Goal: Task Accomplishment & Management: Manage account settings

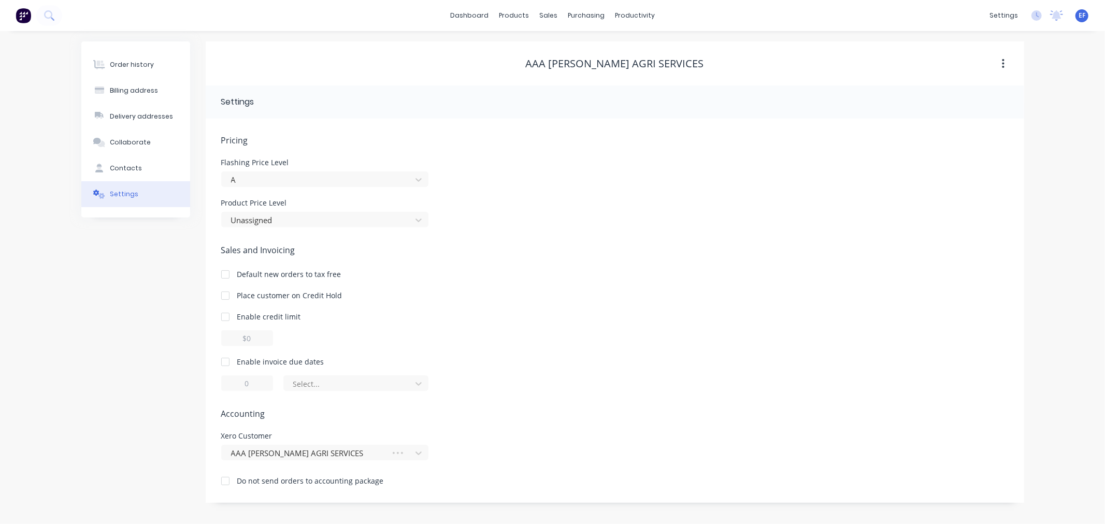
click at [240, 361] on div "Enable invoice due dates" at bounding box center [280, 361] width 87 height 11
drag, startPoint x: 251, startPoint y: 379, endPoint x: 231, endPoint y: 382, distance: 19.8
click at [231, 382] on input "1" at bounding box center [247, 383] width 52 height 16
type input "7"
click at [303, 384] on div at bounding box center [349, 383] width 114 height 13
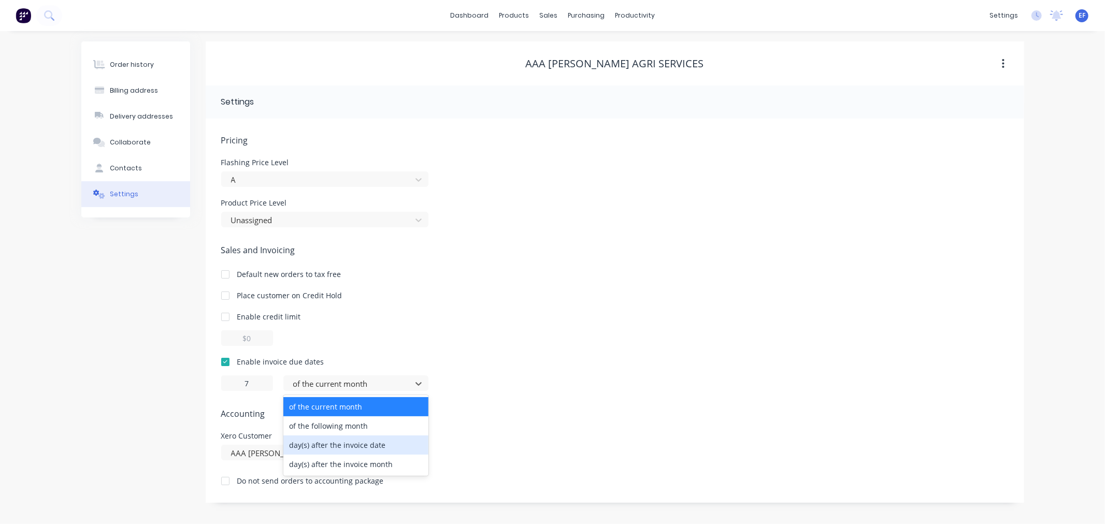
click at [320, 446] on div "day(s) after the invoice date" at bounding box center [355, 444] width 145 height 19
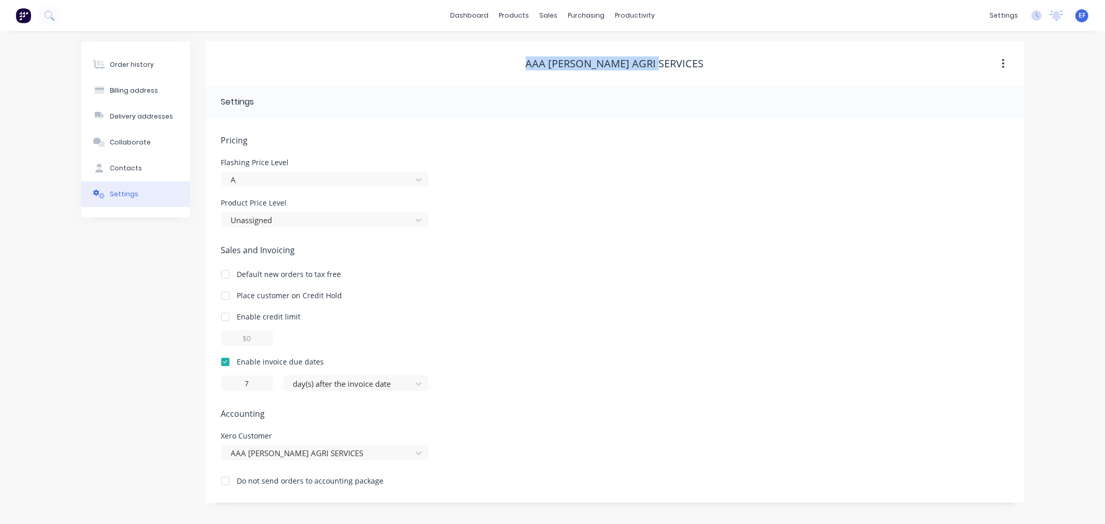
drag, startPoint x: 688, startPoint y: 63, endPoint x: 532, endPoint y: 68, distance: 156.0
click at [532, 68] on div "AAA [PERSON_NAME] AGRI SERVICES" at bounding box center [615, 63] width 818 height 12
copy div "AAA [PERSON_NAME] AGRI SERVICES"
click at [114, 151] on button "Collaborate" at bounding box center [135, 142] width 109 height 26
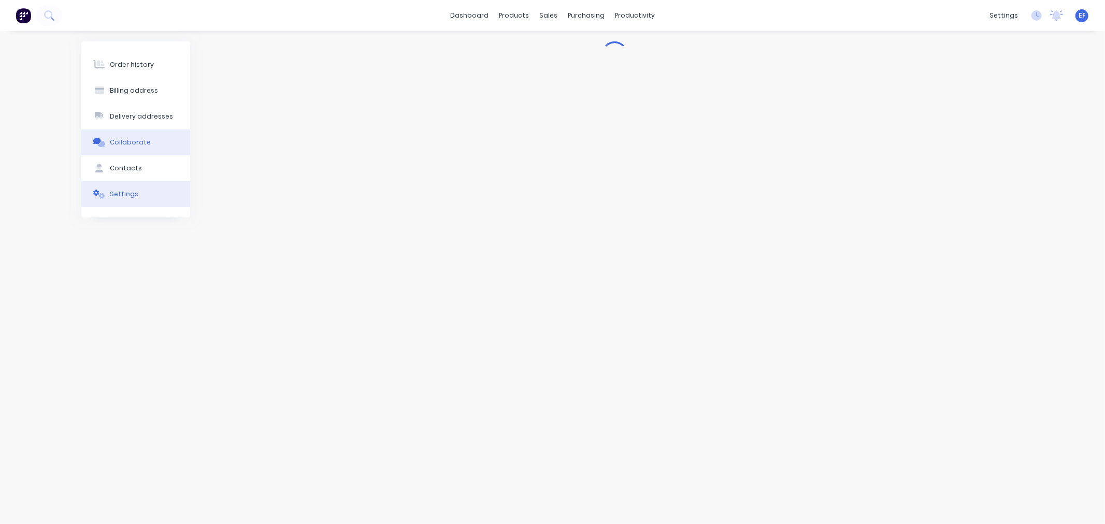
drag, startPoint x: 120, startPoint y: 198, endPoint x: 130, endPoint y: 198, distance: 10.4
click at [120, 198] on div "Settings" at bounding box center [124, 194] width 28 height 9
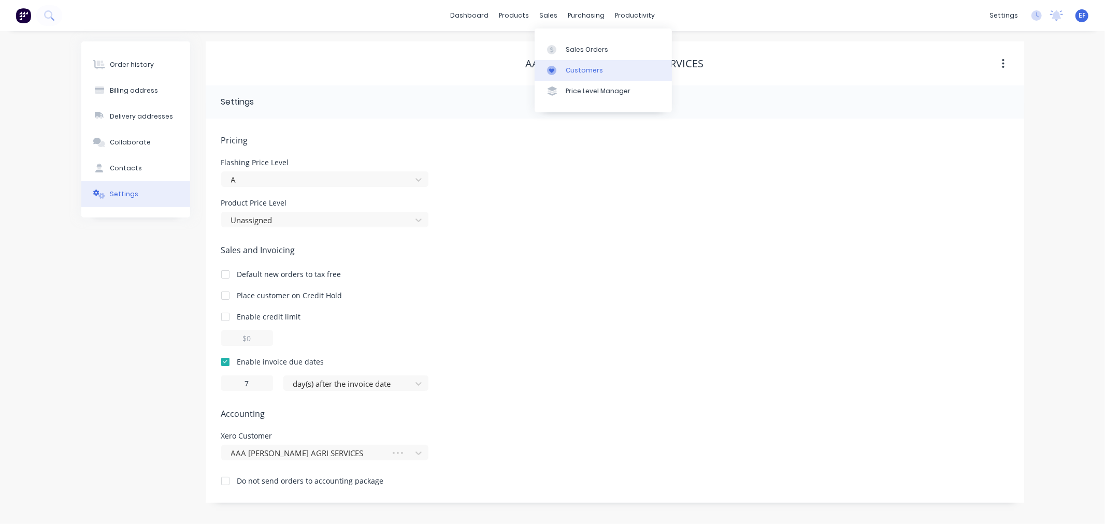
click at [557, 66] on div at bounding box center [555, 70] width 16 height 9
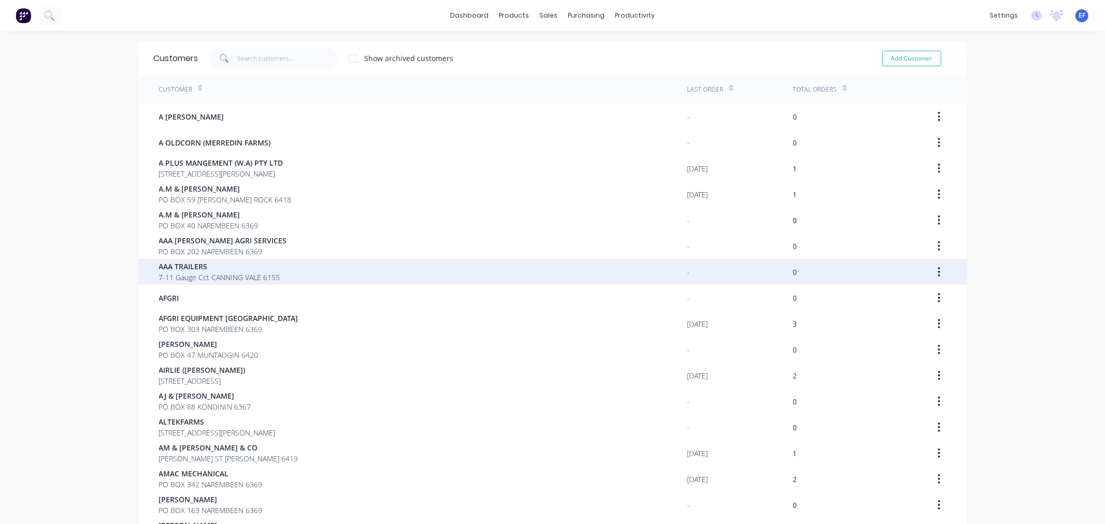
click at [219, 273] on span "7-11 Gauge Cct CANNING VALE 6155" at bounding box center [219, 277] width 121 height 11
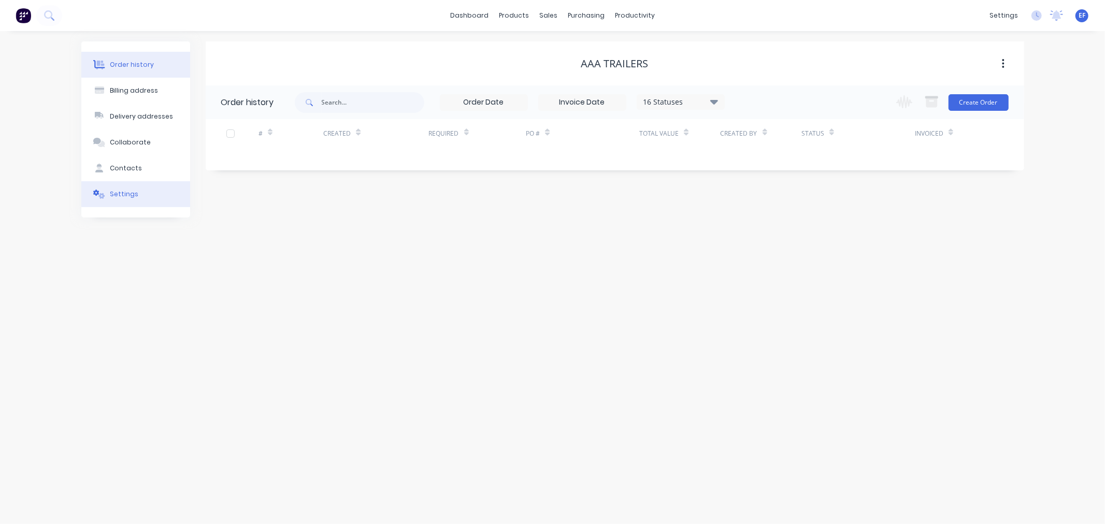
click at [137, 191] on button "Settings" at bounding box center [135, 194] width 109 height 26
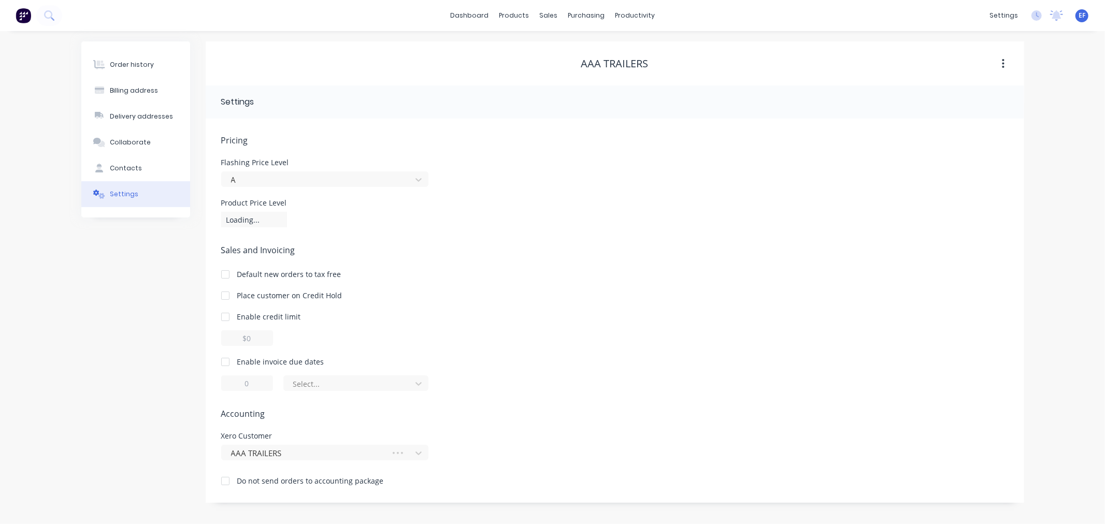
click at [232, 366] on div at bounding box center [225, 362] width 21 height 21
click at [226, 360] on div at bounding box center [225, 362] width 21 height 21
drag, startPoint x: 254, startPoint y: 380, endPoint x: 234, endPoint y: 381, distance: 19.7
click at [234, 381] on input "1" at bounding box center [247, 383] width 52 height 16
type input "7"
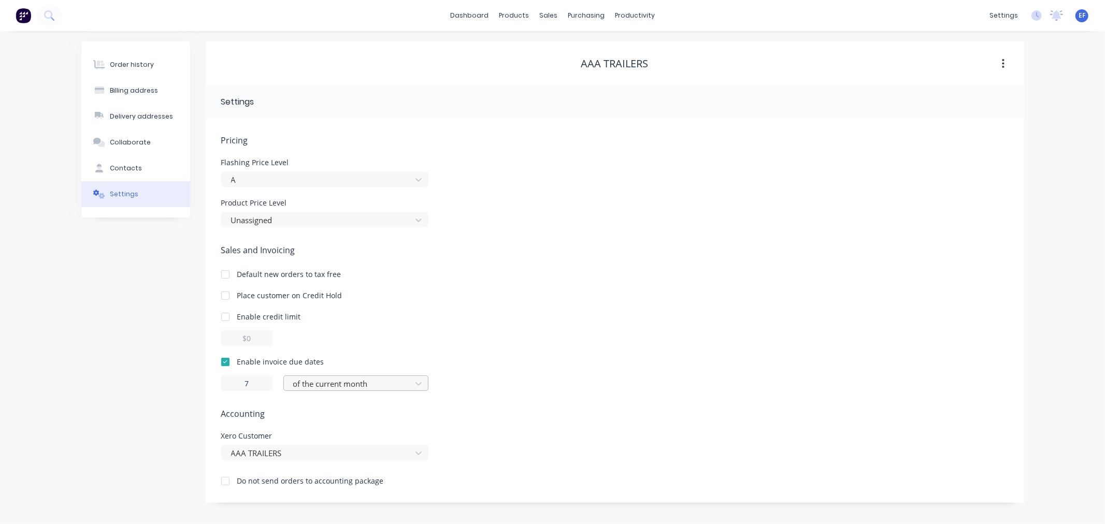
click at [314, 384] on div at bounding box center [349, 383] width 114 height 13
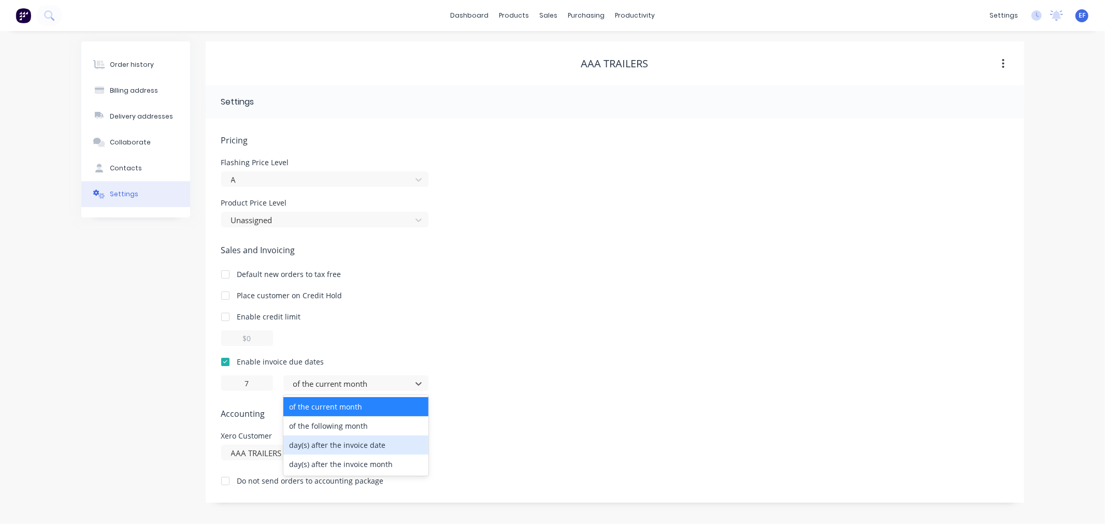
click at [312, 443] on div "day(s) after the invoice date" at bounding box center [355, 444] width 145 height 19
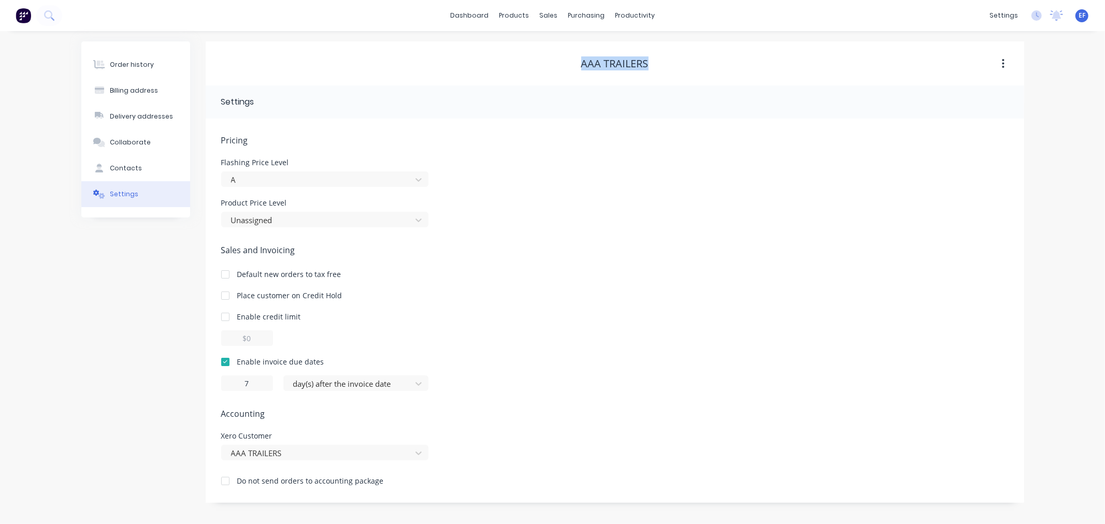
drag, startPoint x: 665, startPoint y: 66, endPoint x: 558, endPoint y: 65, distance: 106.7
click at [558, 65] on div "AAA TRAILERS" at bounding box center [615, 63] width 818 height 12
copy div "AAA TRAILERS"
click at [572, 69] on div "Customers" at bounding box center [583, 70] width 37 height 9
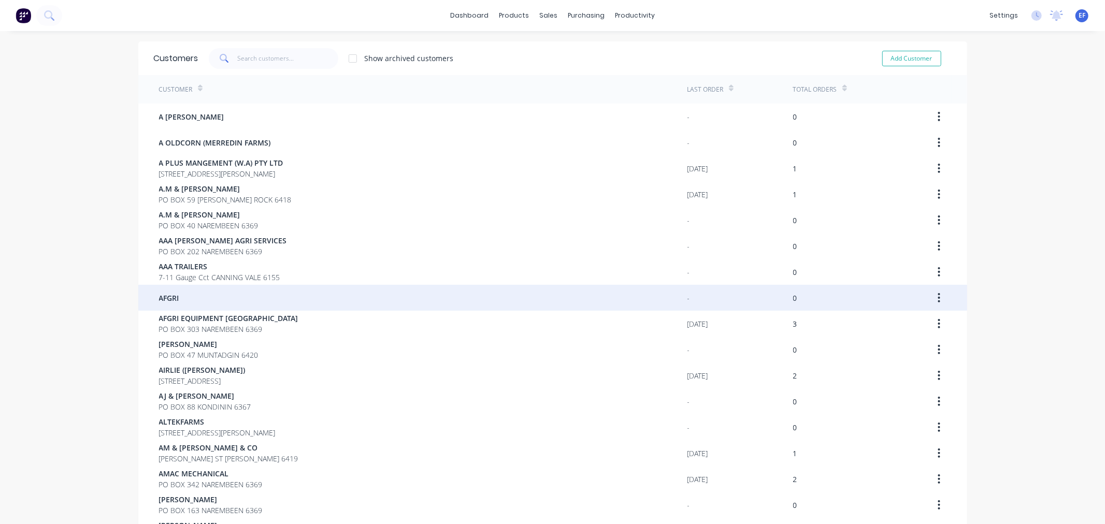
click at [168, 296] on span "AFGRI" at bounding box center [169, 298] width 20 height 11
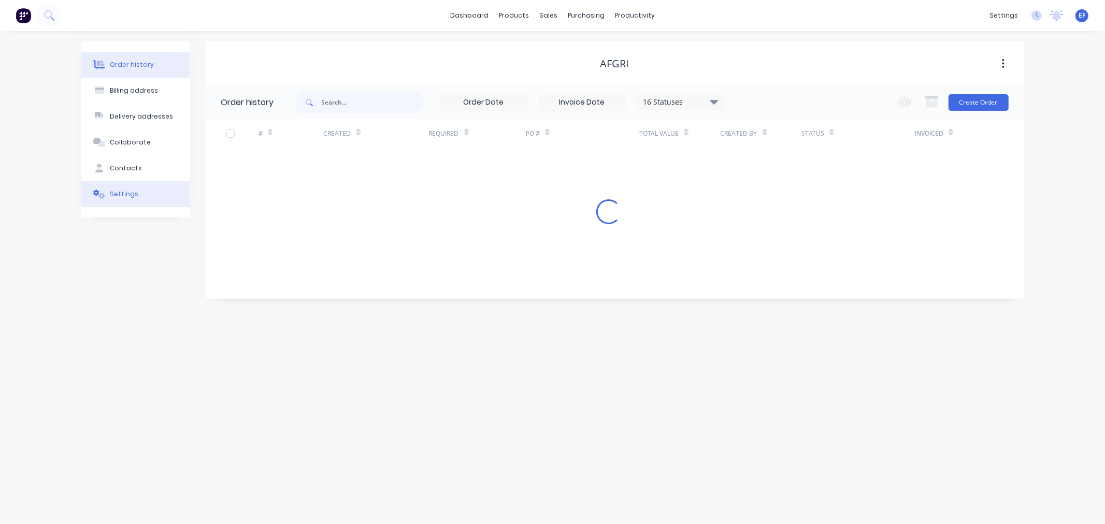
click at [104, 190] on icon at bounding box center [99, 194] width 12 height 9
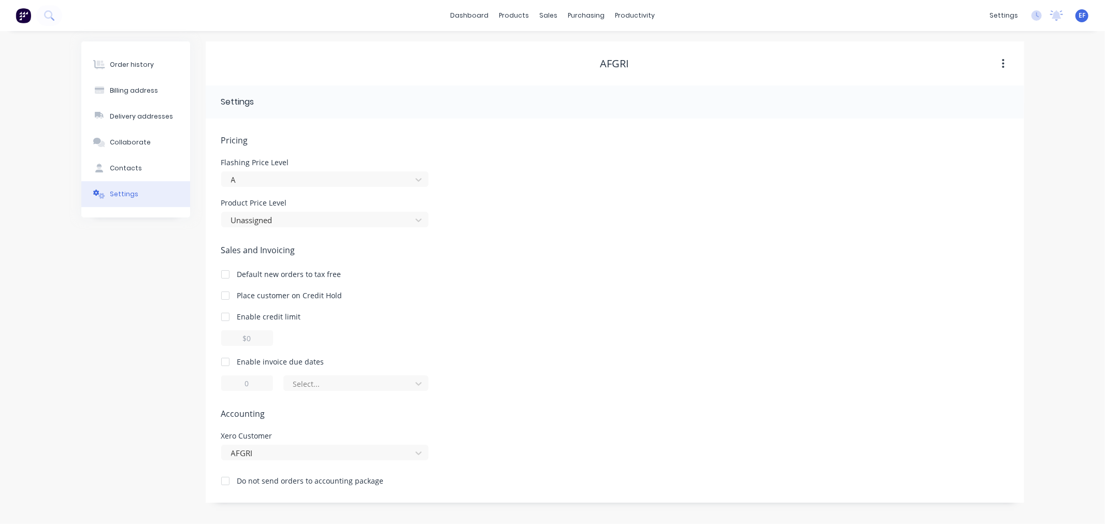
click at [222, 360] on div at bounding box center [225, 362] width 21 height 21
drag, startPoint x: 252, startPoint y: 381, endPoint x: 241, endPoint y: 382, distance: 10.9
click at [241, 382] on input "1" at bounding box center [247, 383] width 52 height 16
type input "7"
click at [306, 380] on div at bounding box center [349, 383] width 114 height 13
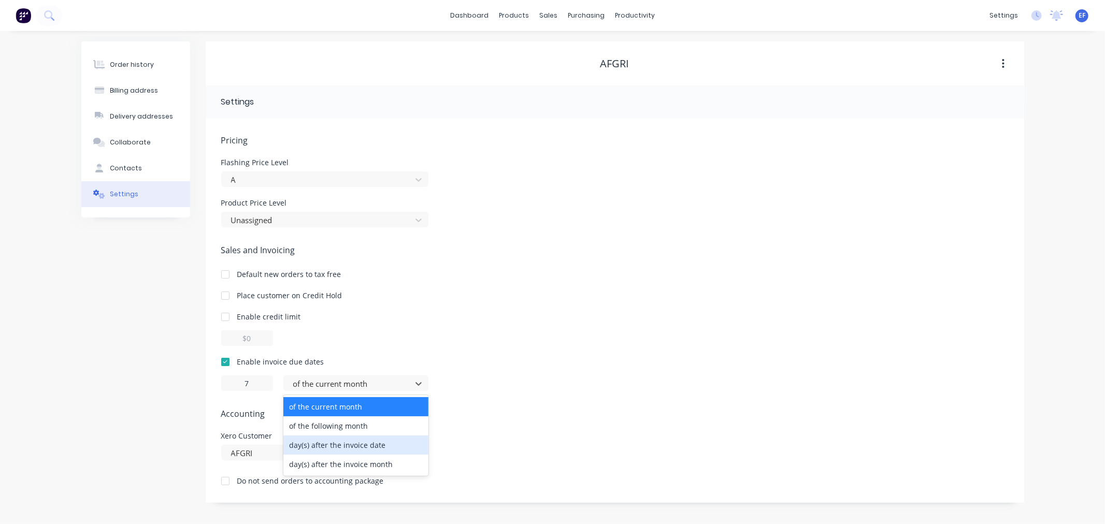
click at [318, 446] on div "day(s) after the invoice date" at bounding box center [355, 444] width 145 height 19
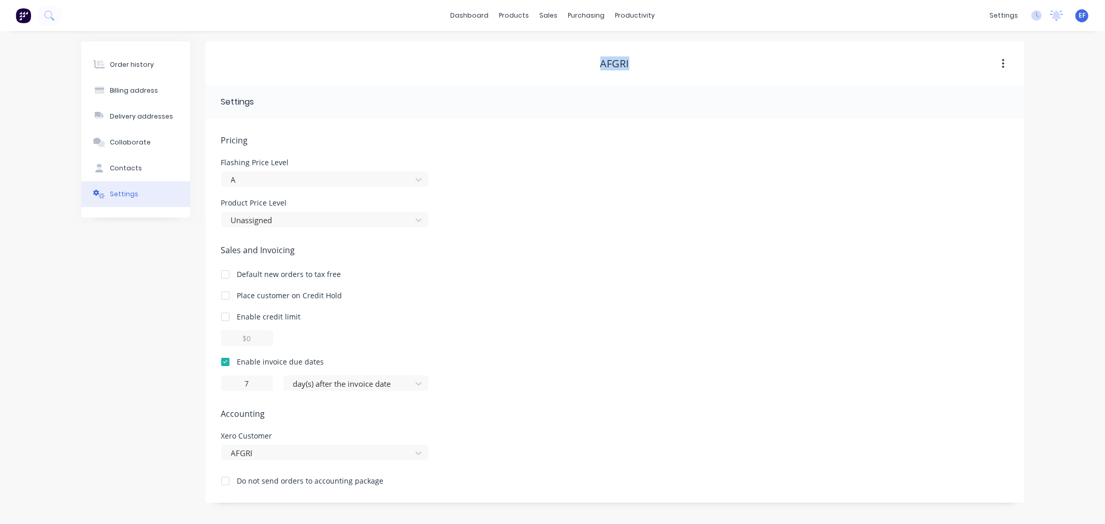
click at [573, 65] on div "AFGRI" at bounding box center [615, 63] width 818 height 12
copy div "AFGRI"
click at [554, 71] on icon at bounding box center [551, 70] width 9 height 9
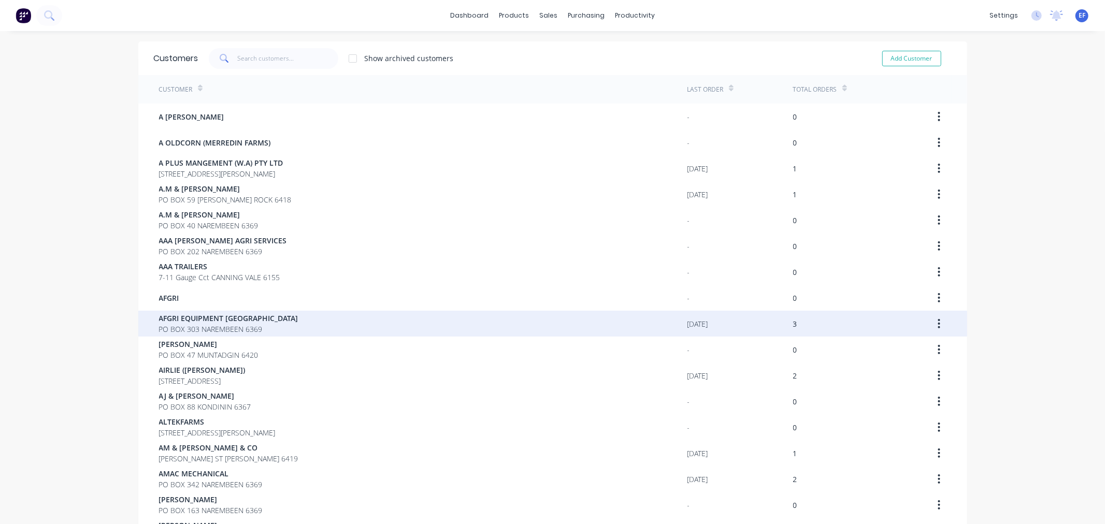
click at [195, 324] on span "PO BOX 303 NAREMBEEN 6369" at bounding box center [228, 329] width 139 height 11
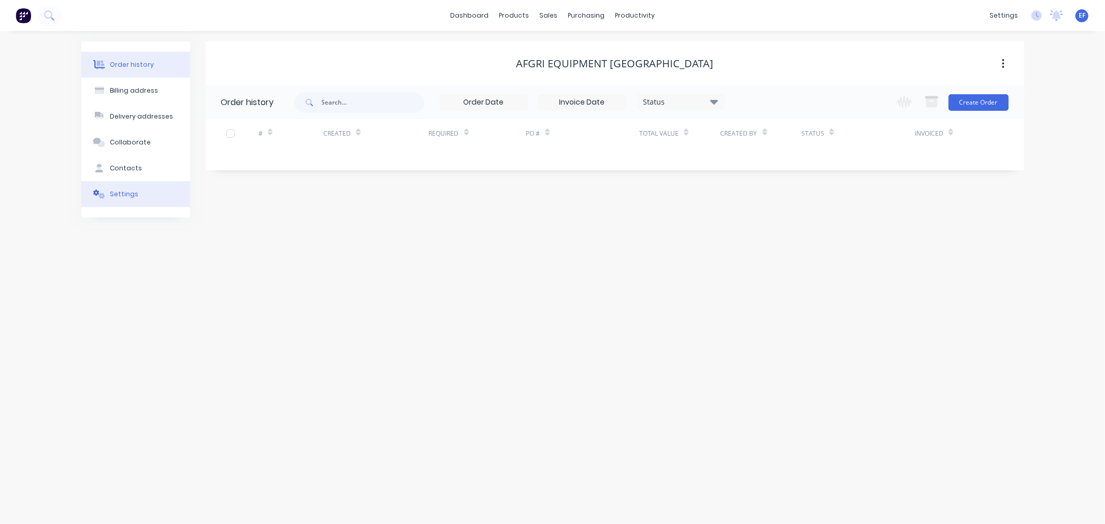
click at [112, 192] on div "Settings" at bounding box center [124, 194] width 28 height 9
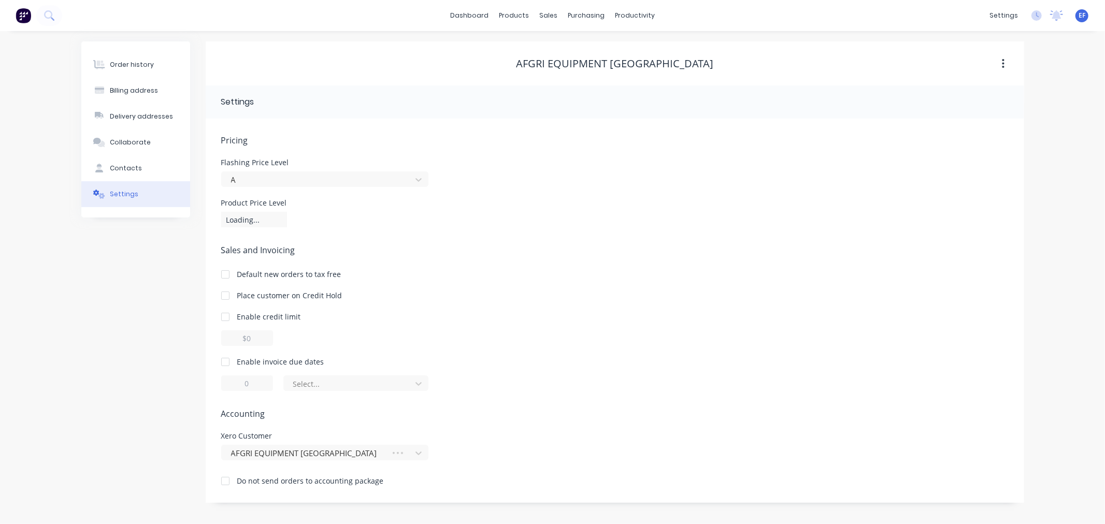
click at [252, 364] on div "Enable invoice due dates" at bounding box center [280, 361] width 87 height 11
click at [257, 363] on div "Enable invoice due dates" at bounding box center [280, 361] width 87 height 11
click at [241, 364] on div "Enable invoice due dates" at bounding box center [280, 361] width 87 height 11
click at [226, 360] on div at bounding box center [225, 362] width 21 height 21
drag, startPoint x: 256, startPoint y: 377, endPoint x: 236, endPoint y: 385, distance: 21.8
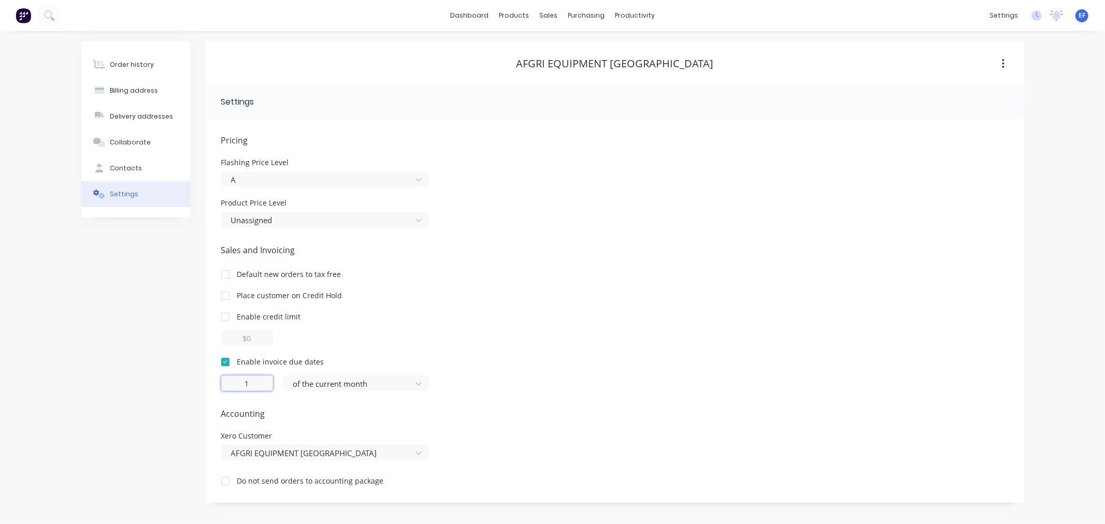
click at [236, 385] on input "1" at bounding box center [247, 383] width 52 height 16
type input "7"
click at [368, 385] on div at bounding box center [349, 383] width 114 height 13
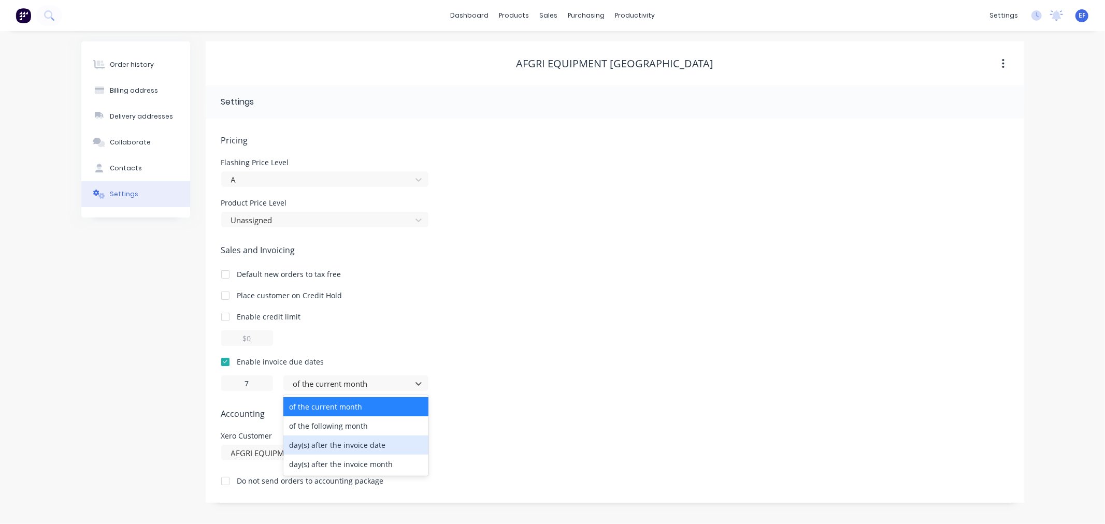
click at [354, 441] on div "day(s) after the invoice date" at bounding box center [355, 444] width 145 height 19
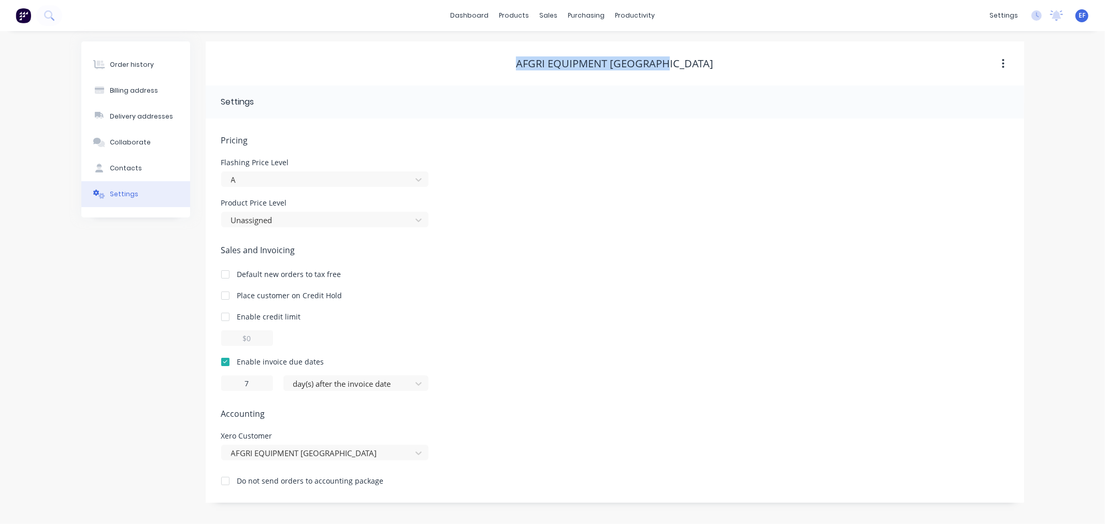
drag, startPoint x: 696, startPoint y: 61, endPoint x: 539, endPoint y: 61, distance: 156.9
click at [539, 61] on div "AFGRI EQUIPMENT [GEOGRAPHIC_DATA]" at bounding box center [615, 63] width 818 height 12
copy div "AFGRI EQUIPMENT [GEOGRAPHIC_DATA]"
drag, startPoint x: 145, startPoint y: 168, endPoint x: 135, endPoint y: 198, distance: 32.1
click at [144, 168] on button "Contacts" at bounding box center [135, 168] width 109 height 26
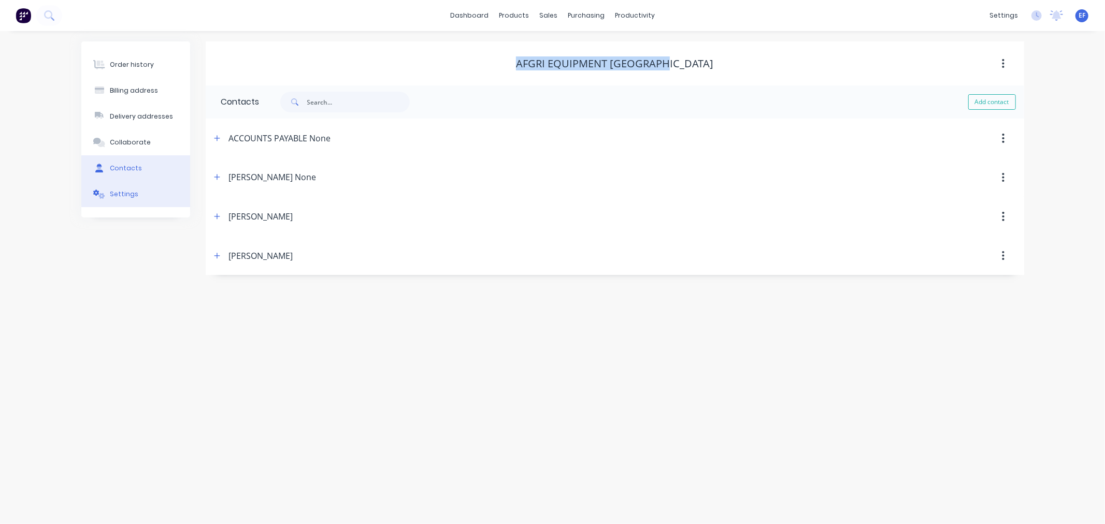
click at [135, 198] on button "Settings" at bounding box center [135, 194] width 109 height 26
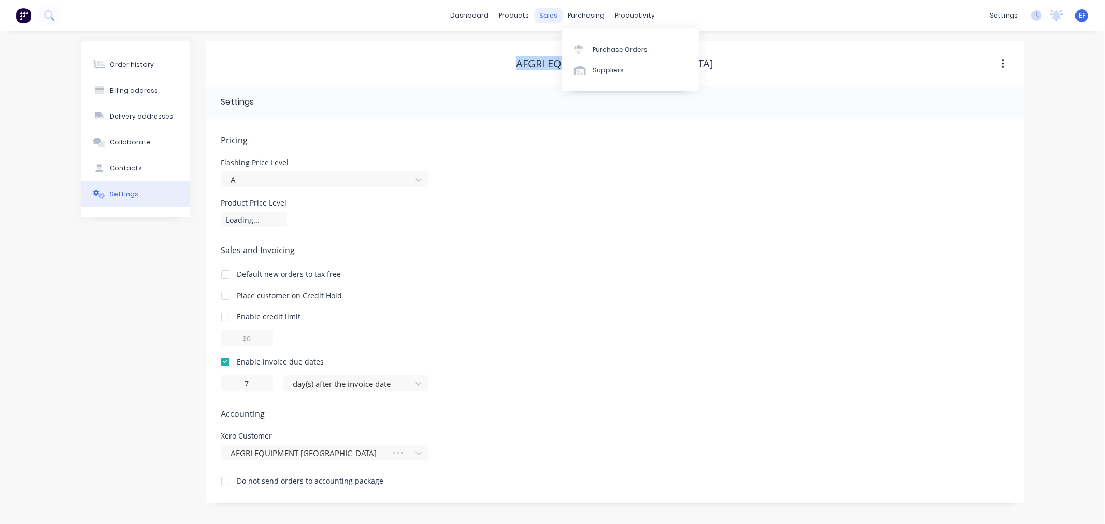
click at [552, 16] on div "sales" at bounding box center [548, 16] width 28 height 16
click at [565, 70] on div "Customers" at bounding box center [583, 70] width 37 height 9
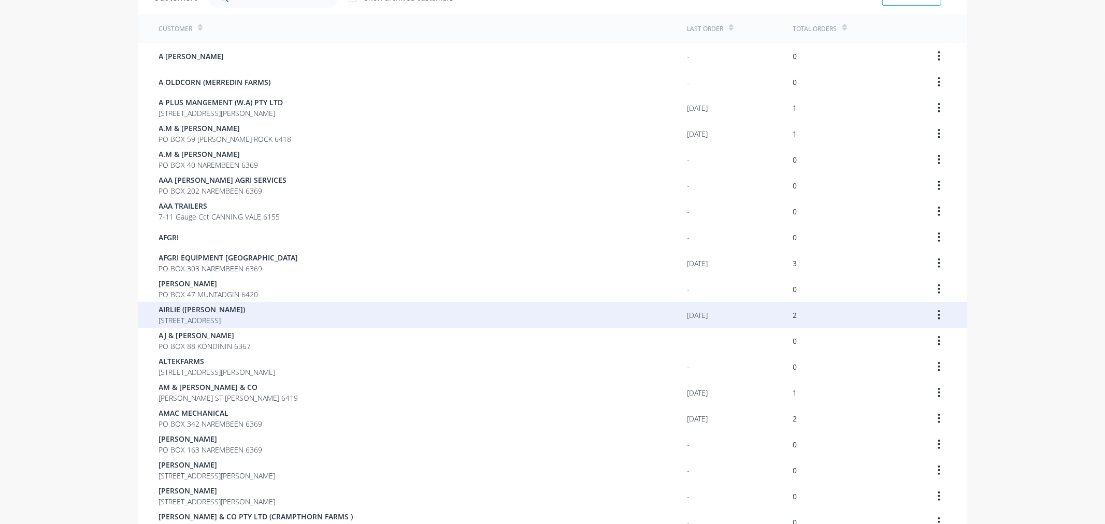
scroll to position [115, 0]
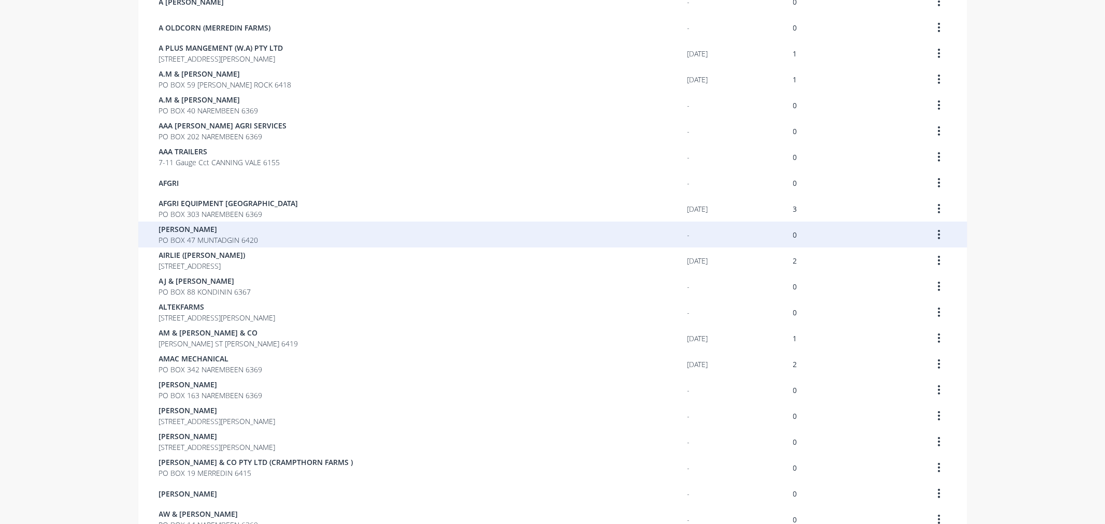
click at [161, 225] on span "[PERSON_NAME]" at bounding box center [208, 229] width 99 height 11
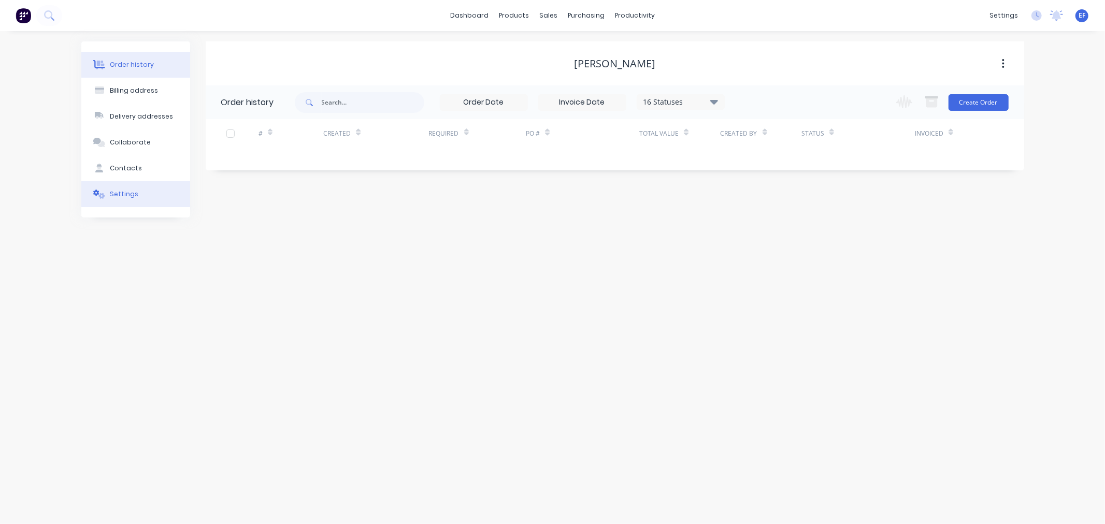
click at [116, 190] on div "Settings" at bounding box center [124, 194] width 28 height 9
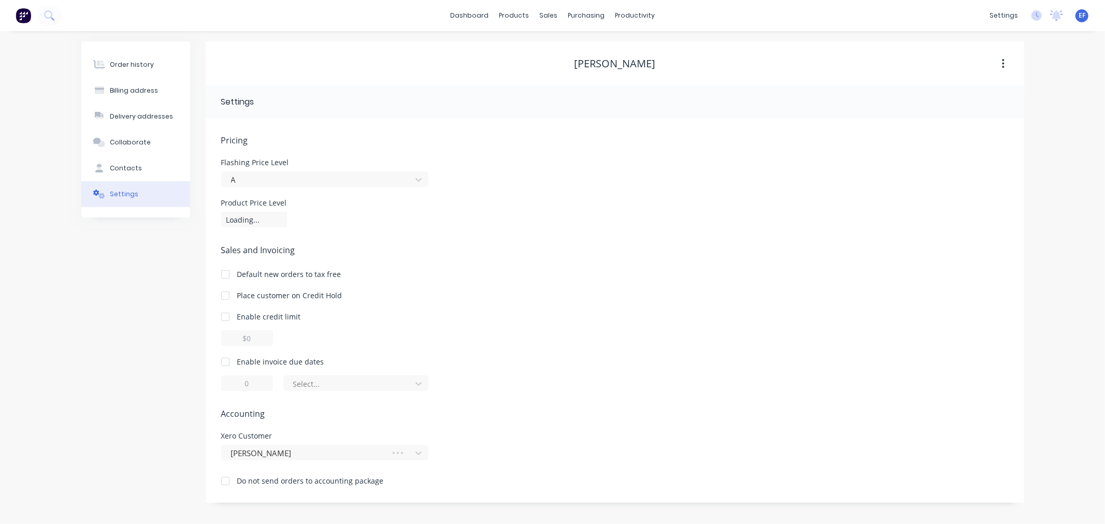
drag, startPoint x: 666, startPoint y: 60, endPoint x: 552, endPoint y: 71, distance: 114.5
click at [552, 71] on div "[PERSON_NAME]" at bounding box center [615, 63] width 818 height 19
click at [677, 57] on div "[PERSON_NAME]" at bounding box center [615, 63] width 818 height 12
drag, startPoint x: 569, startPoint y: 61, endPoint x: 684, endPoint y: 63, distance: 115.5
click at [684, 63] on div "[PERSON_NAME]" at bounding box center [615, 63] width 818 height 12
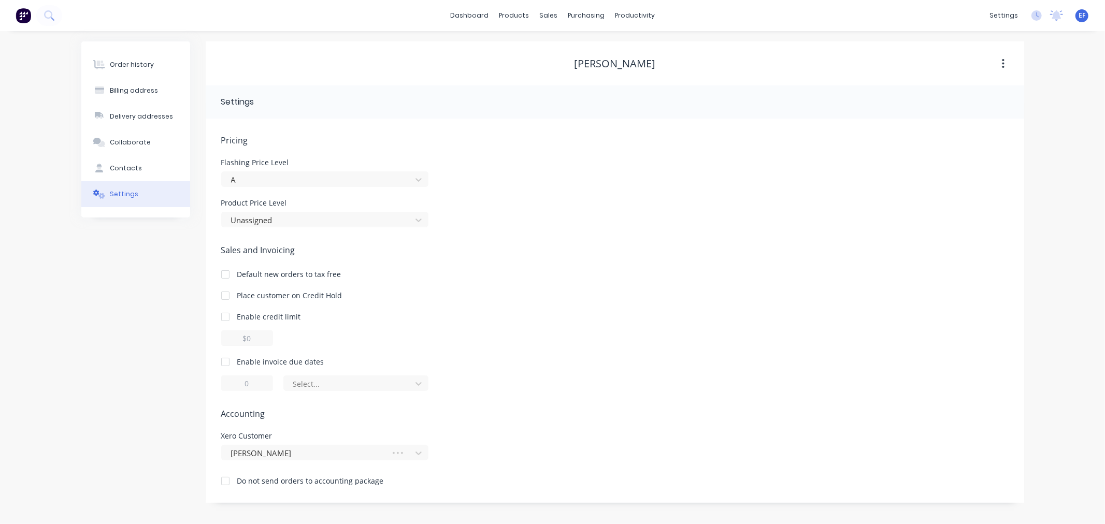
copy div "[PERSON_NAME]"
click at [228, 359] on div at bounding box center [225, 362] width 21 height 21
drag, startPoint x: 254, startPoint y: 381, endPoint x: 237, endPoint y: 385, distance: 18.1
click at [237, 385] on input "1" at bounding box center [247, 383] width 52 height 16
type input "7"
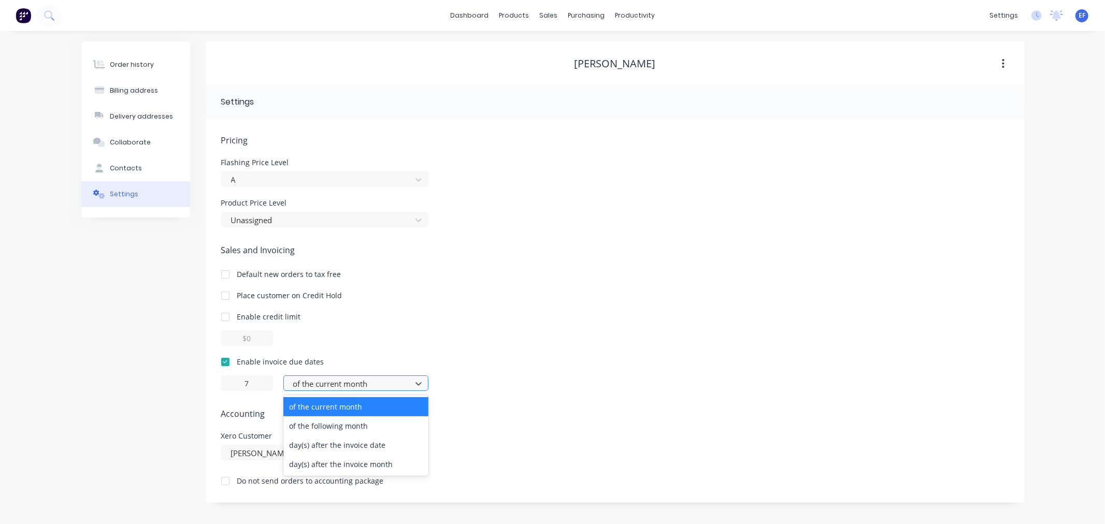
click at [324, 385] on div at bounding box center [349, 383] width 114 height 13
click at [327, 447] on div "day(s) after the invoice date" at bounding box center [355, 444] width 145 height 19
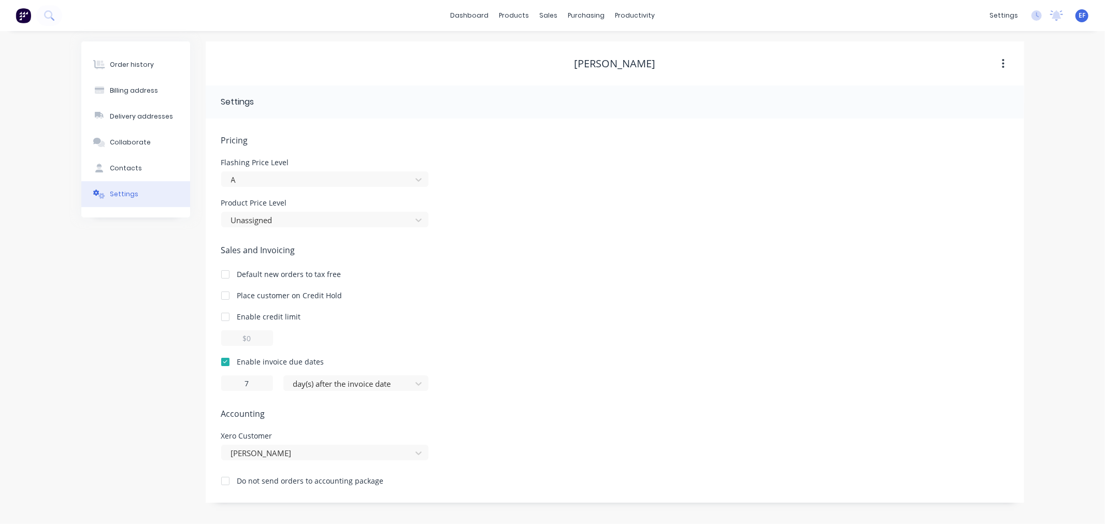
drag, startPoint x: 630, startPoint y: 61, endPoint x: 558, endPoint y: 64, distance: 72.0
click at [558, 64] on div "[PERSON_NAME]" at bounding box center [615, 63] width 818 height 12
copy div "[PERSON_NAME]"
click at [545, 14] on div "sales" at bounding box center [548, 16] width 28 height 16
click at [561, 74] on div at bounding box center [555, 70] width 16 height 9
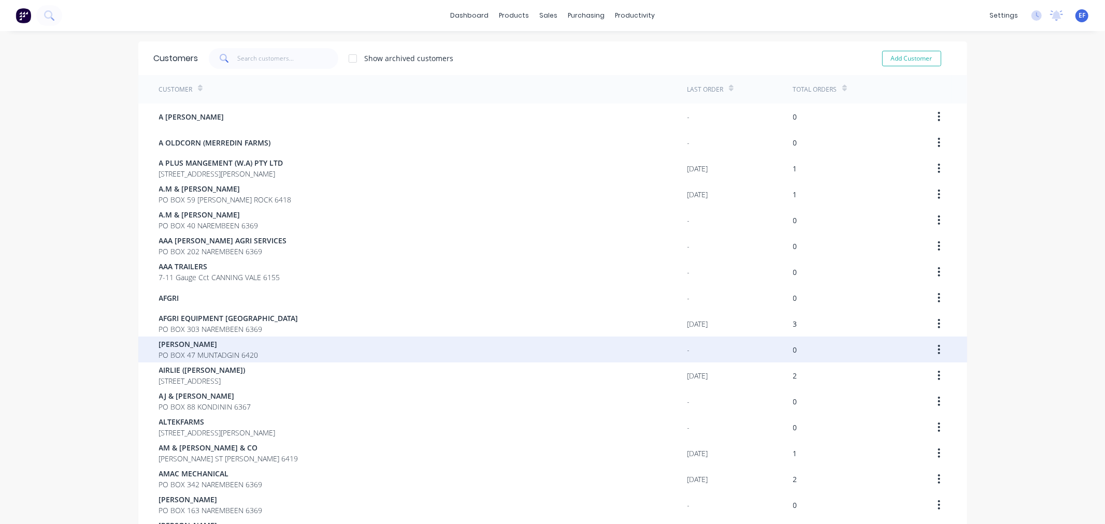
click at [193, 345] on span "[PERSON_NAME]" at bounding box center [208, 344] width 99 height 11
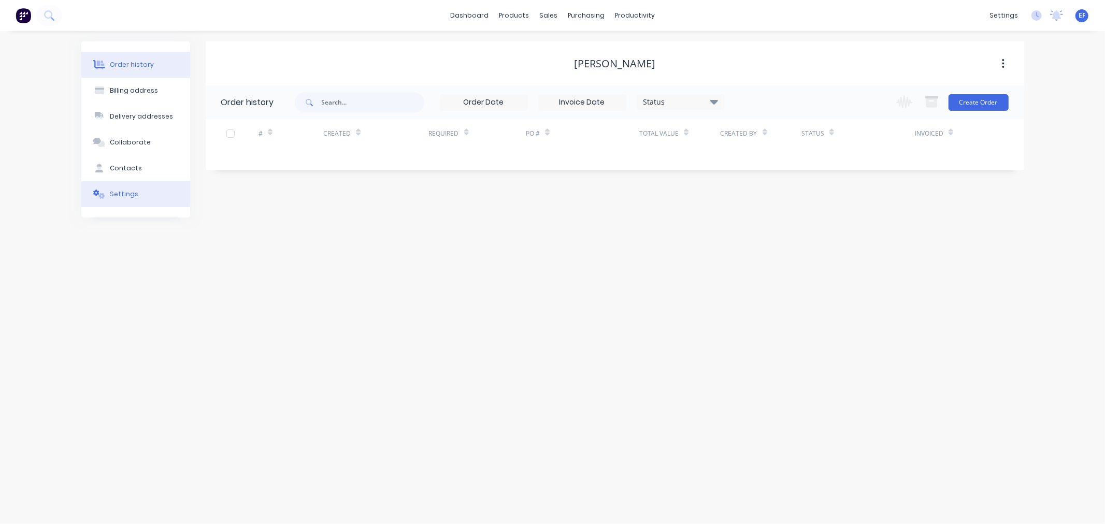
click at [133, 190] on div "Settings" at bounding box center [124, 194] width 28 height 9
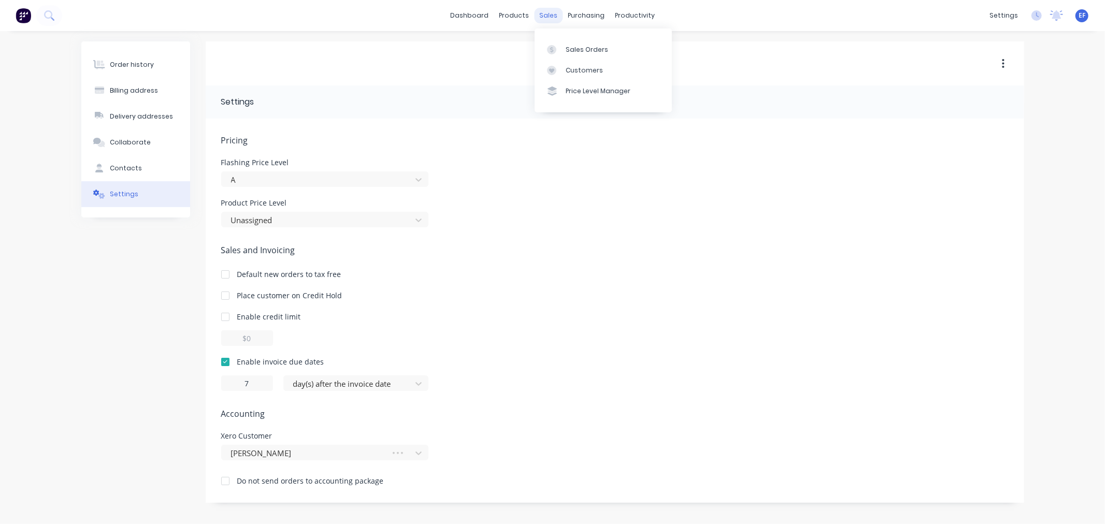
click at [537, 12] on div "sales" at bounding box center [548, 16] width 28 height 16
click at [565, 74] on div "Customers" at bounding box center [583, 70] width 37 height 9
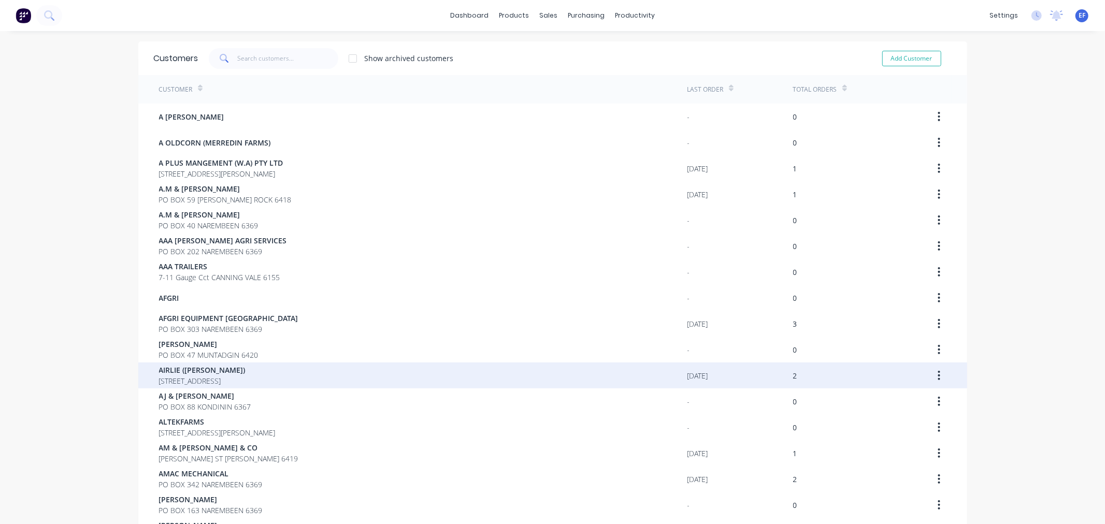
click at [199, 369] on span "AIRLIE ([PERSON_NAME])" at bounding box center [202, 370] width 86 height 11
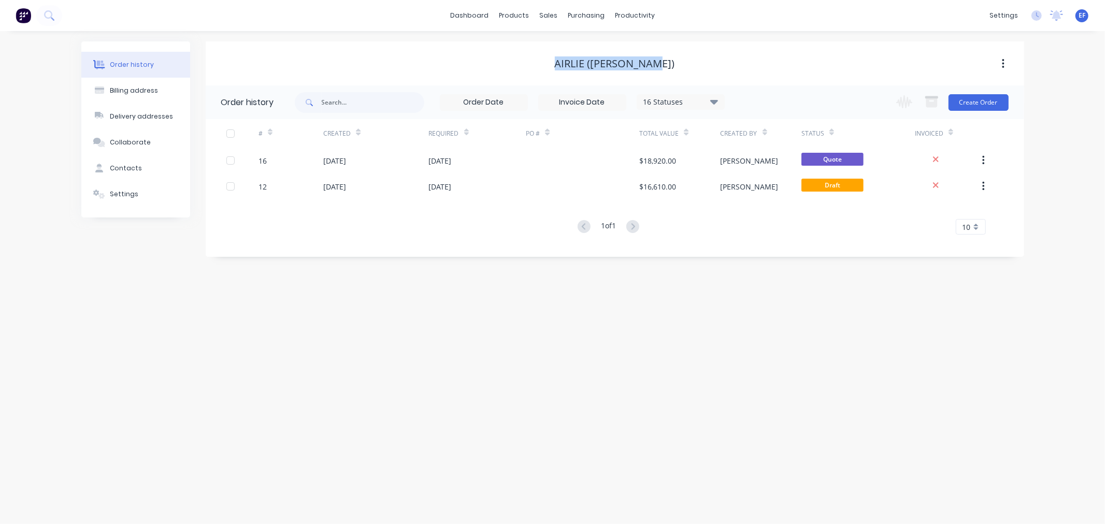
drag, startPoint x: 672, startPoint y: 68, endPoint x: 545, endPoint y: 65, distance: 126.9
click at [545, 65] on div "AIRLIE ([PERSON_NAME])" at bounding box center [615, 63] width 818 height 12
copy div "AIRLIE ([PERSON_NAME])"
click at [135, 202] on button "Settings" at bounding box center [135, 194] width 109 height 26
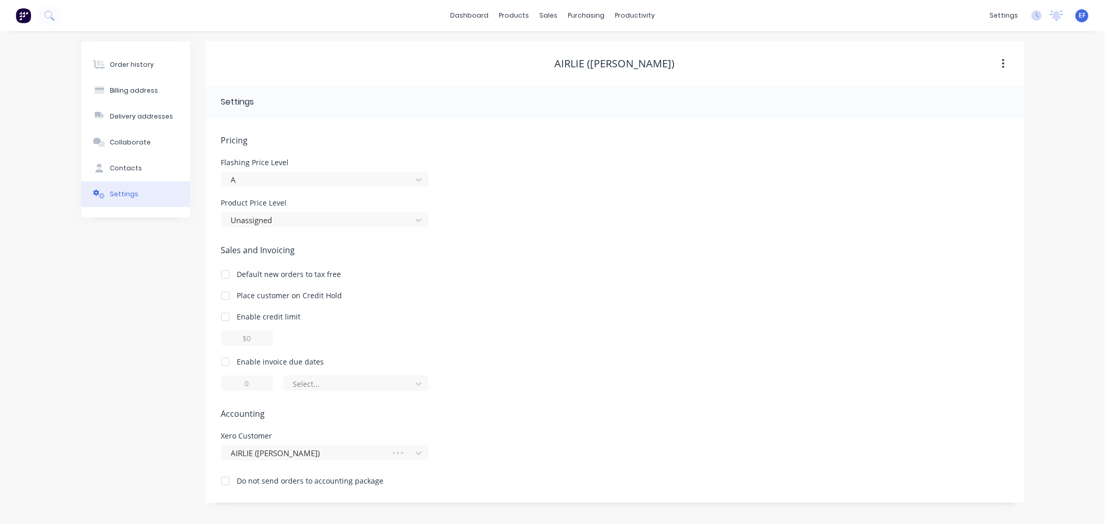
click at [228, 360] on div at bounding box center [225, 362] width 21 height 21
click at [226, 360] on div at bounding box center [225, 362] width 21 height 21
drag, startPoint x: 249, startPoint y: 379, endPoint x: 228, endPoint y: 385, distance: 21.5
click at [229, 384] on input "1" at bounding box center [247, 383] width 52 height 16
type input "7"
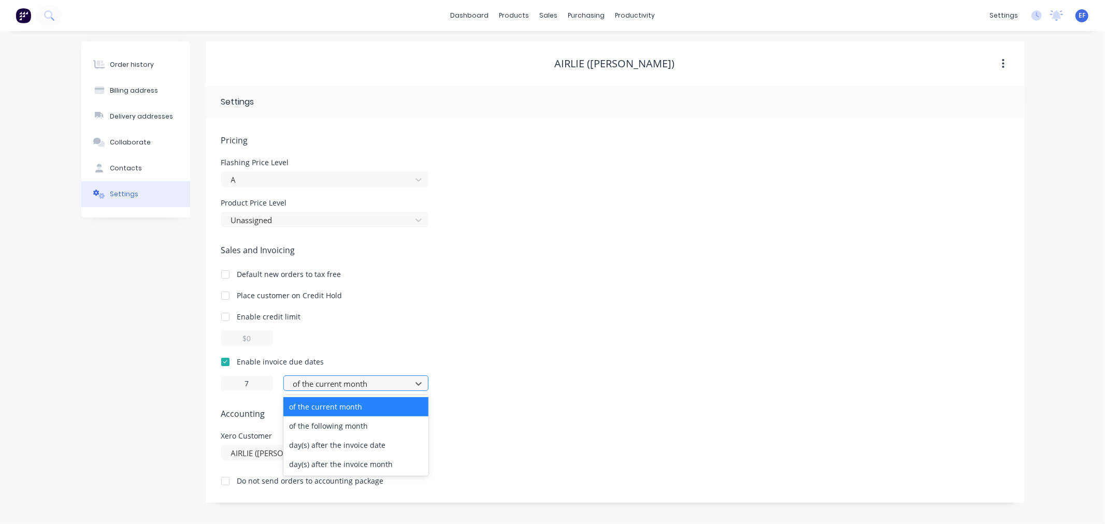
click at [344, 384] on div at bounding box center [349, 383] width 114 height 13
click at [337, 449] on div "day(s) after the invoice date" at bounding box center [355, 444] width 145 height 19
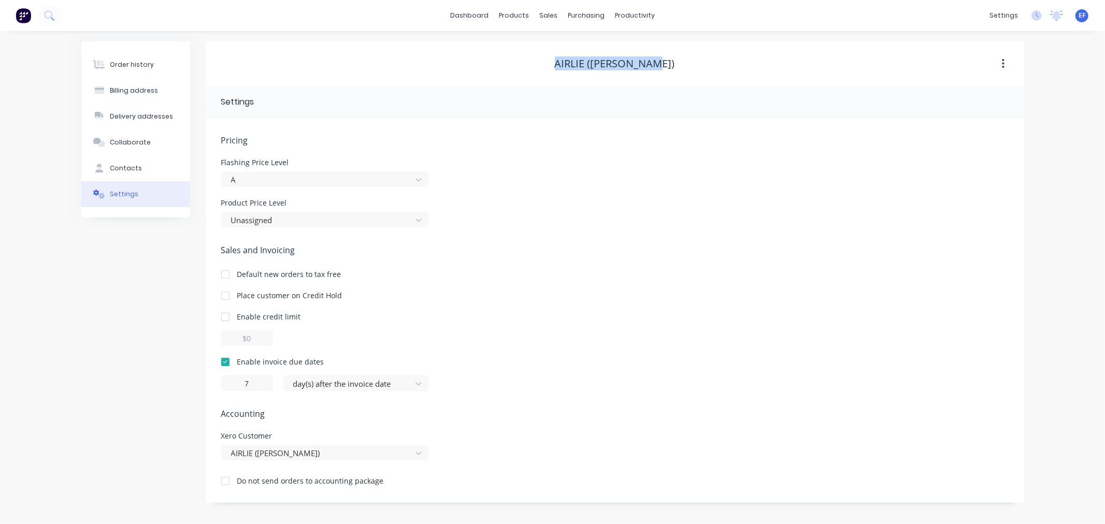
drag, startPoint x: 570, startPoint y: 64, endPoint x: 558, endPoint y: 64, distance: 11.9
click at [558, 64] on div "AIRLIE ([PERSON_NAME])" at bounding box center [615, 63] width 818 height 12
copy div "AIRLIE ([PERSON_NAME])"
click at [557, 16] on div "sales" at bounding box center [548, 16] width 28 height 16
click at [562, 71] on div at bounding box center [555, 70] width 16 height 9
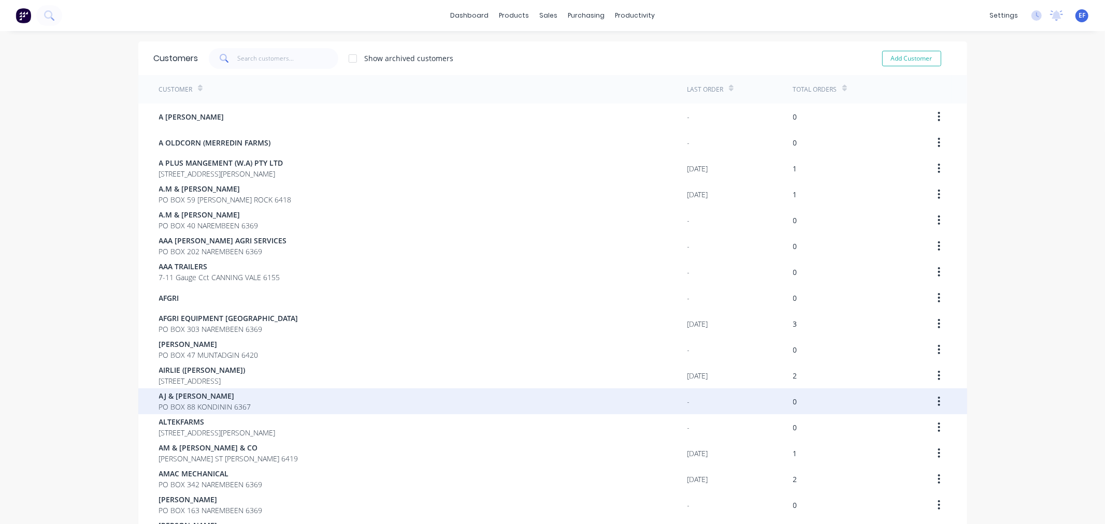
click at [177, 396] on span "AJ & [PERSON_NAME]" at bounding box center [205, 395] width 92 height 11
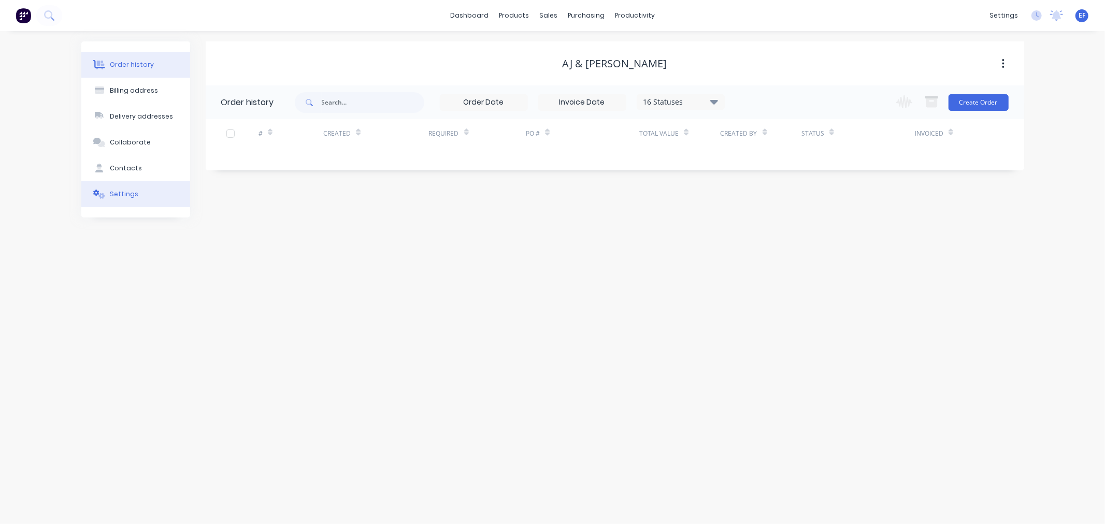
click at [122, 191] on div "Settings" at bounding box center [124, 194] width 28 height 9
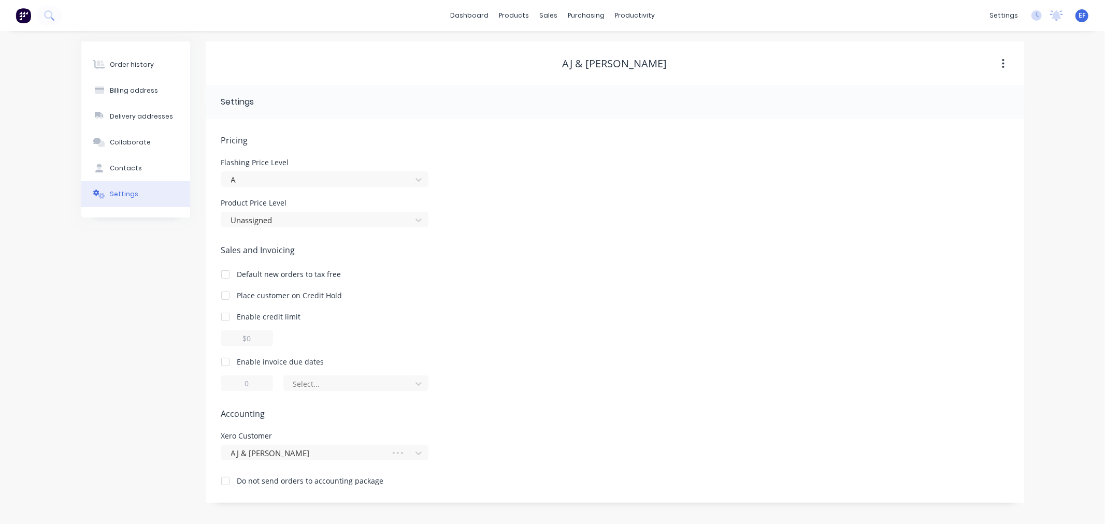
click at [223, 364] on div at bounding box center [225, 362] width 21 height 21
click at [237, 361] on div "Enable invoice due dates" at bounding box center [280, 361] width 87 height 11
drag, startPoint x: 253, startPoint y: 387, endPoint x: 223, endPoint y: 383, distance: 29.8
click at [223, 383] on input "1" at bounding box center [247, 383] width 52 height 16
type input "7"
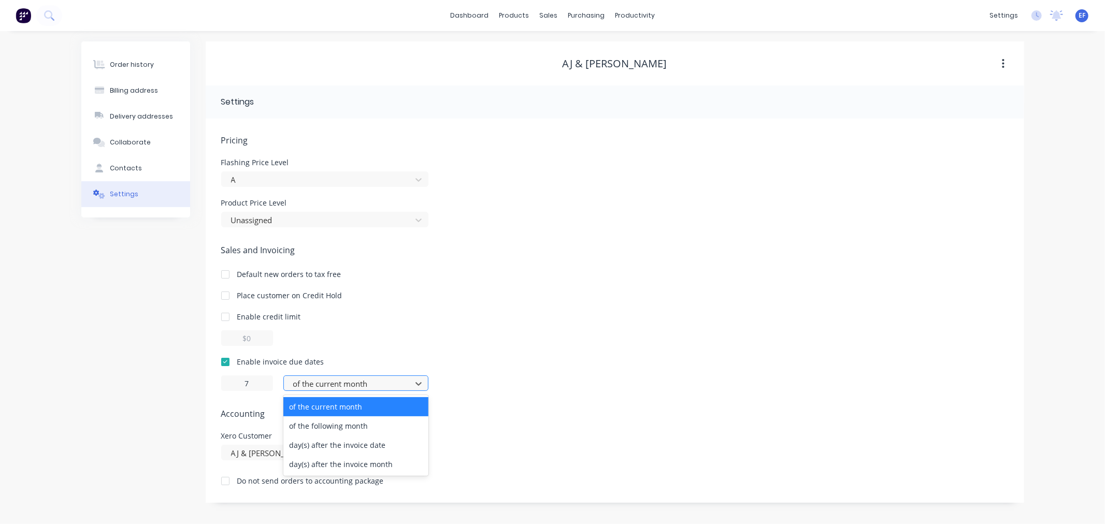
click at [301, 385] on div at bounding box center [349, 383] width 114 height 13
click at [330, 445] on div "day(s) after the invoice date" at bounding box center [355, 444] width 145 height 19
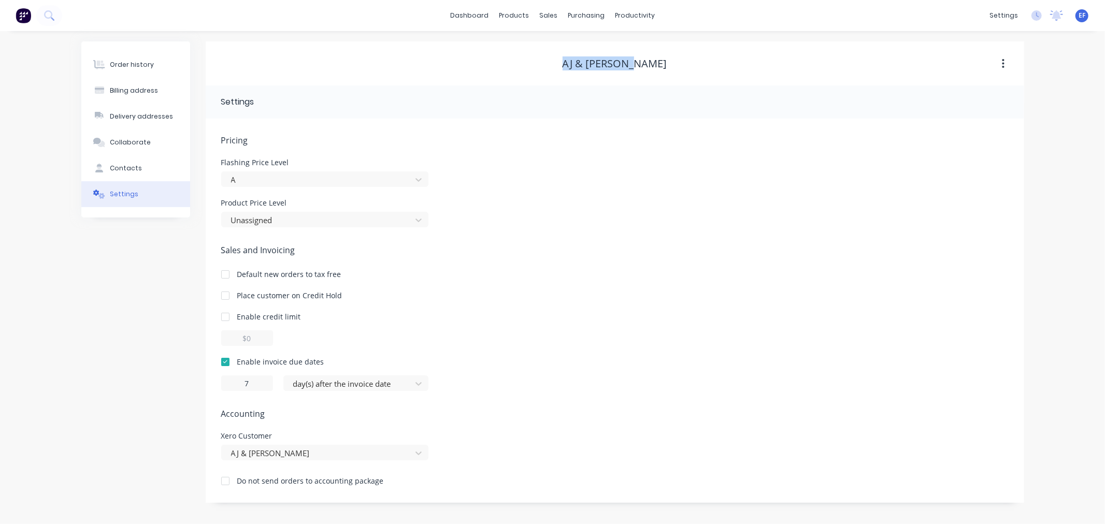
drag, startPoint x: 638, startPoint y: 66, endPoint x: 564, endPoint y: 61, distance: 74.2
click at [564, 61] on div "AJ & [PERSON_NAME]" at bounding box center [615, 63] width 818 height 12
copy div "AJ & [PERSON_NAME]"
click at [547, 14] on div "sales" at bounding box center [548, 16] width 28 height 16
click at [572, 71] on div "Customers" at bounding box center [583, 70] width 37 height 9
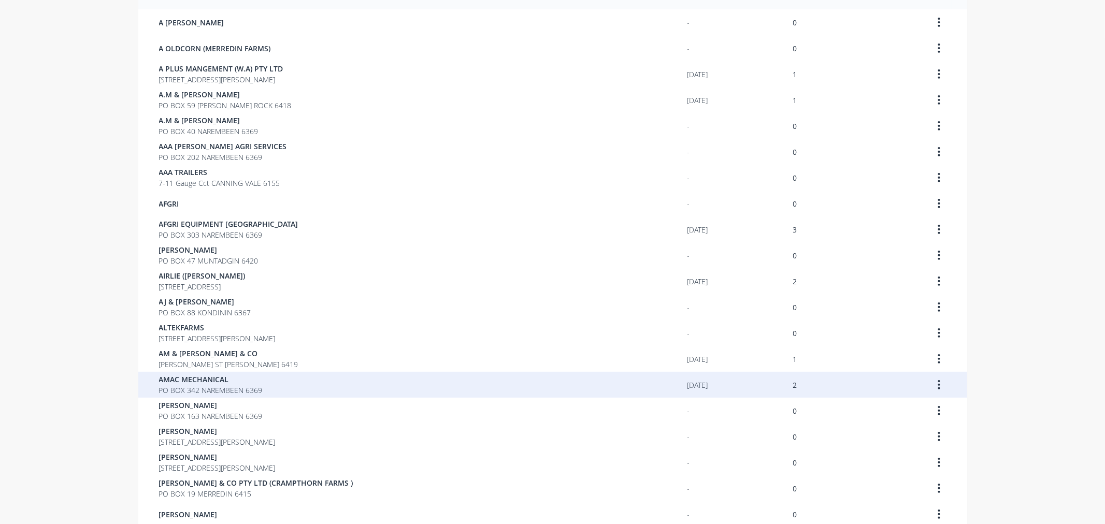
scroll to position [115, 0]
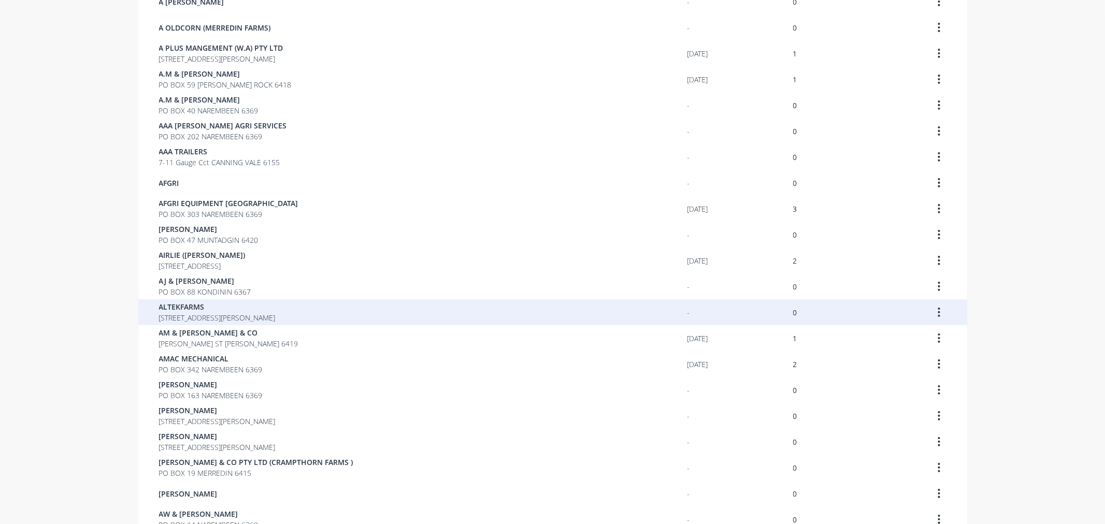
click at [166, 308] on span "ALTEKFARMS" at bounding box center [217, 306] width 117 height 11
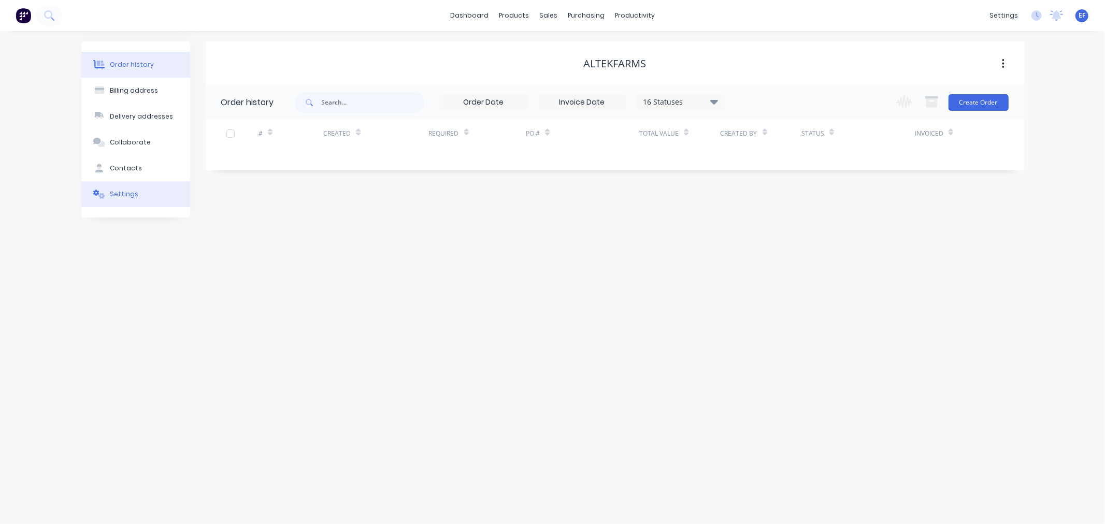
click at [120, 205] on button "Settings" at bounding box center [135, 194] width 109 height 26
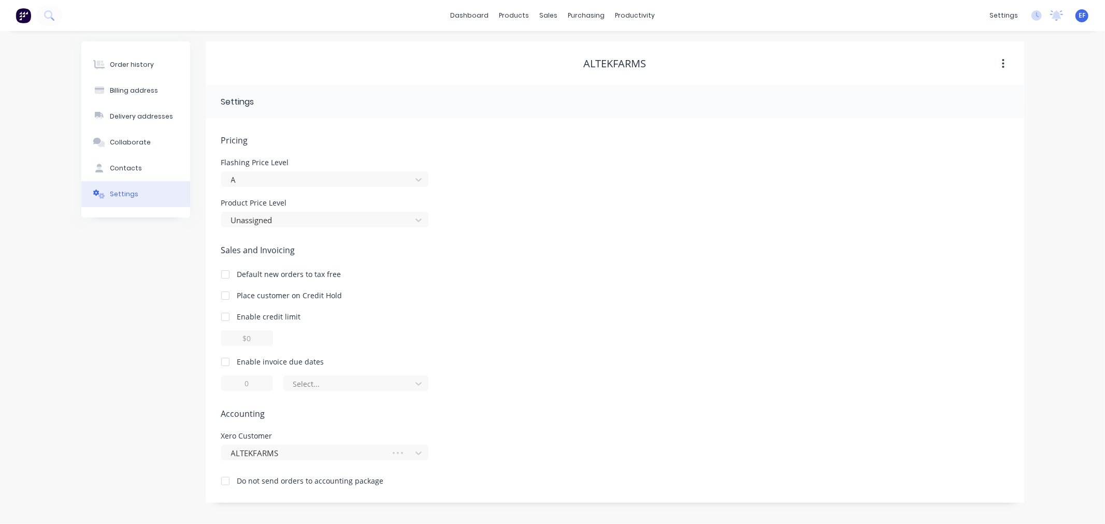
click at [224, 356] on div at bounding box center [225, 362] width 21 height 21
click at [235, 359] on div at bounding box center [225, 362] width 21 height 21
type input "1"
click at [248, 358] on div "Enable invoice due dates" at bounding box center [280, 361] width 87 height 11
click at [224, 360] on div at bounding box center [225, 362] width 21 height 21
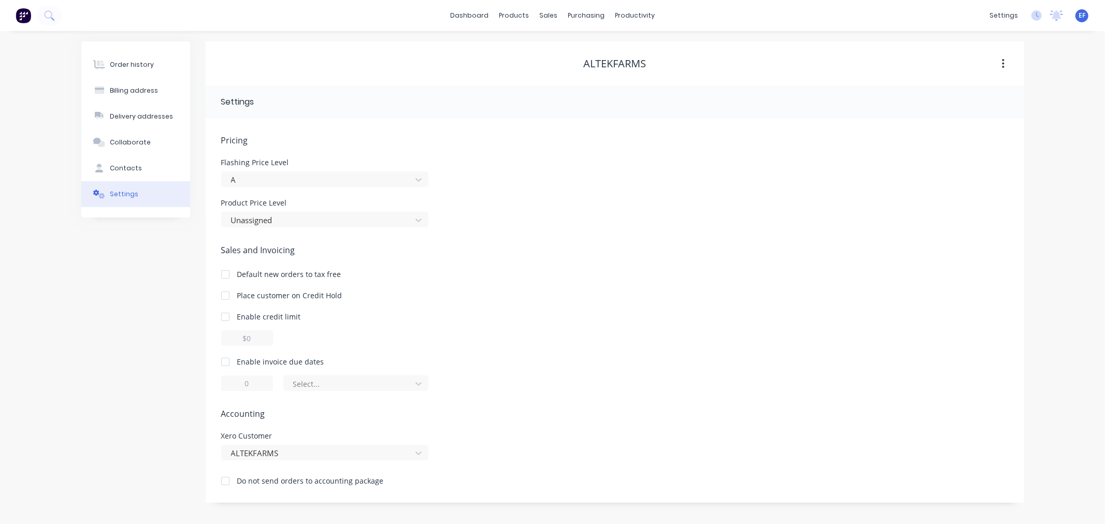
click at [224, 362] on div at bounding box center [225, 362] width 21 height 21
click at [241, 361] on div "Enable invoice due dates" at bounding box center [280, 361] width 87 height 11
drag, startPoint x: 250, startPoint y: 385, endPoint x: 244, endPoint y: 385, distance: 5.7
click at [244, 385] on input "1" at bounding box center [247, 383] width 52 height 16
type input "7"
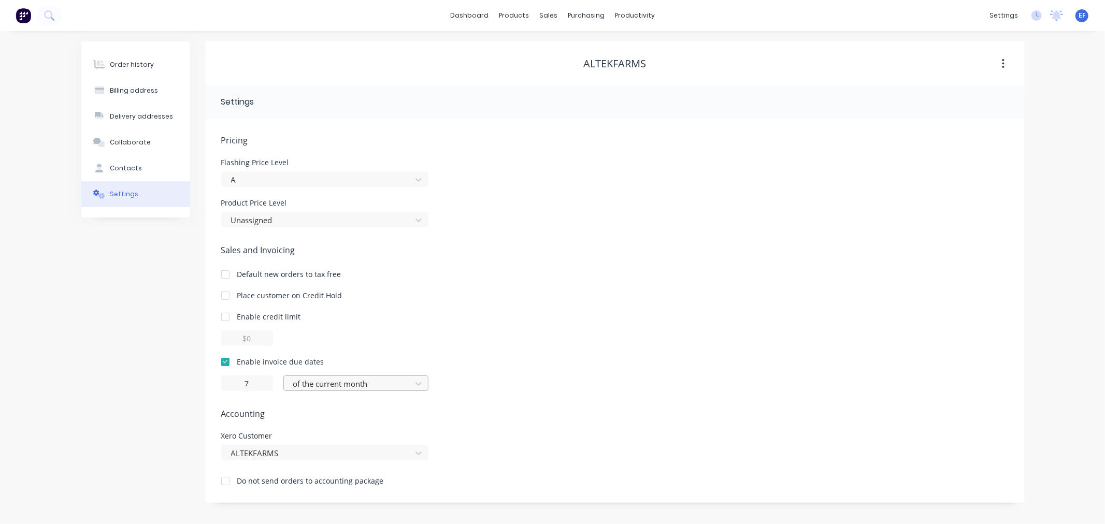
click at [323, 376] on div "of the current month" at bounding box center [349, 384] width 120 height 16
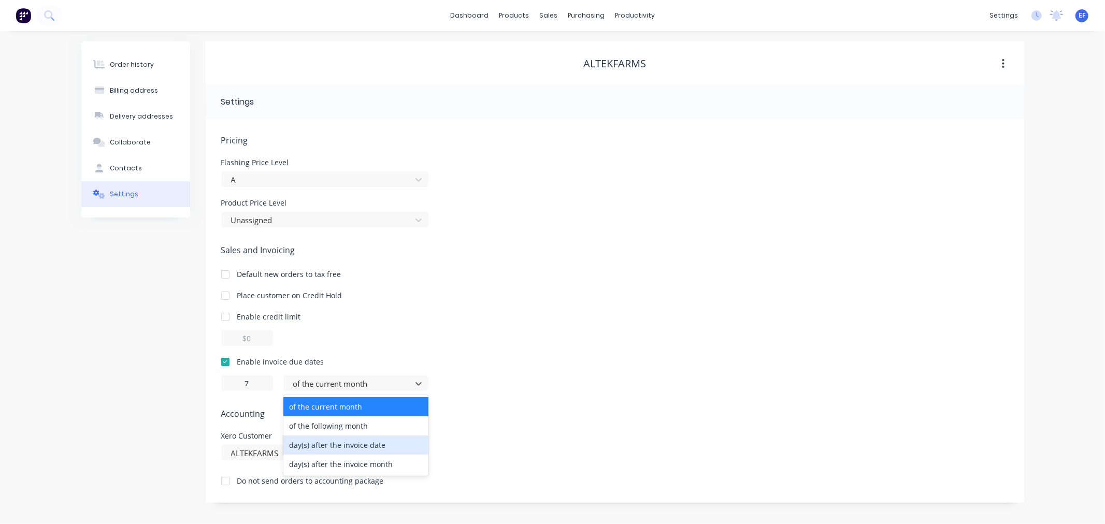
click at [325, 446] on div "day(s) after the invoice date" at bounding box center [355, 444] width 145 height 19
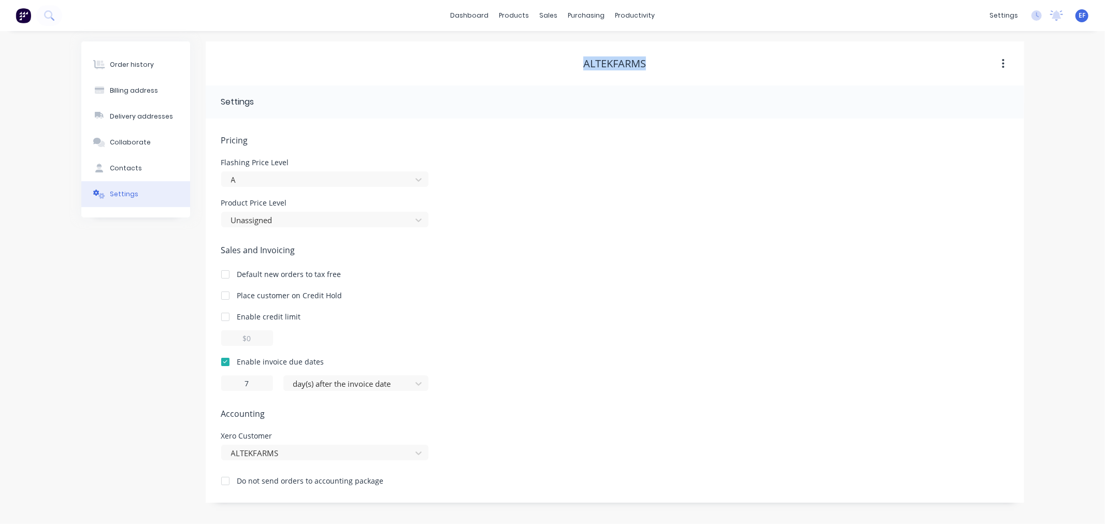
drag, startPoint x: 649, startPoint y: 68, endPoint x: 573, endPoint y: 60, distance: 76.5
click at [573, 60] on div "ALTEKFARMS" at bounding box center [615, 63] width 818 height 12
copy div "ALTEKFARMS"
click at [544, 17] on div "sales" at bounding box center [548, 16] width 28 height 16
click at [569, 70] on div "Customers" at bounding box center [583, 70] width 37 height 9
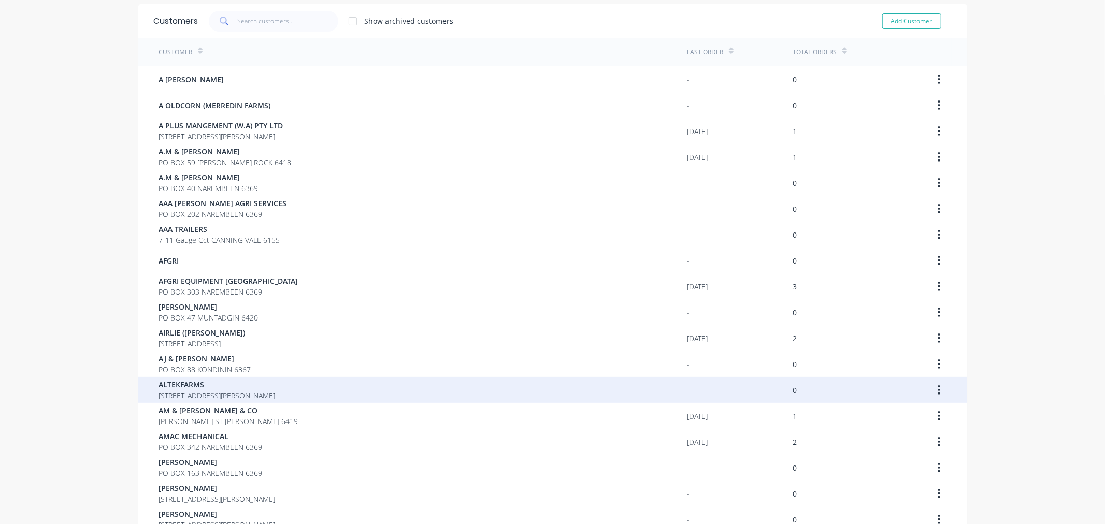
scroll to position [57, 0]
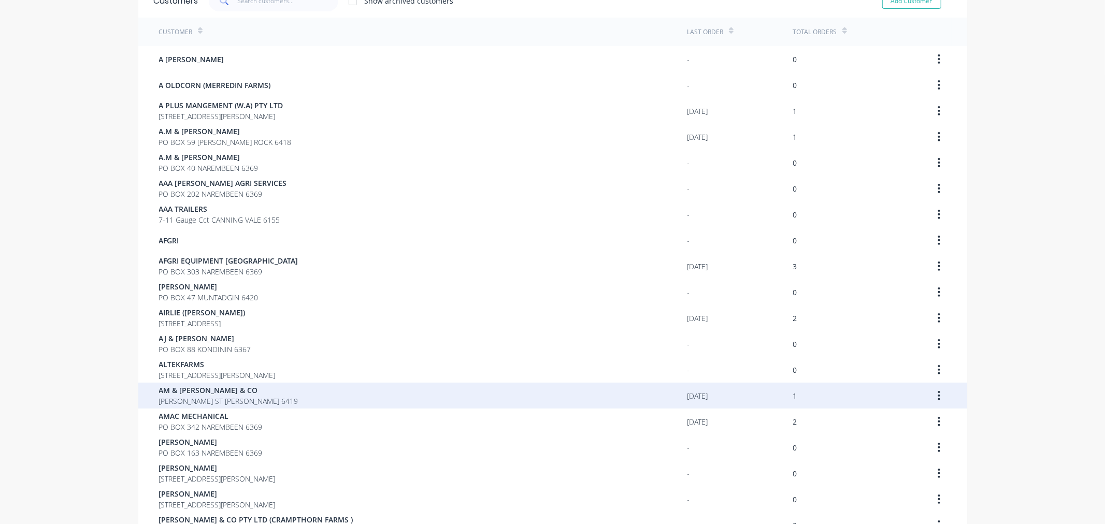
click at [180, 388] on span "AM & [PERSON_NAME] & CO" at bounding box center [228, 390] width 139 height 11
